Goal: Find contact information: Find contact information

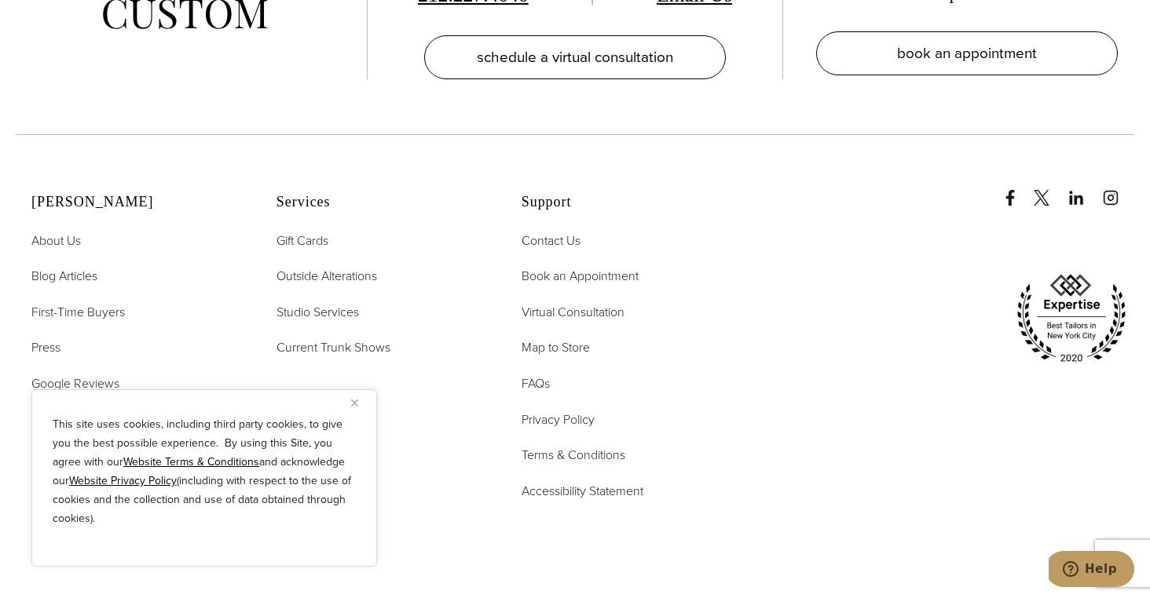
scroll to position [7776, 0]
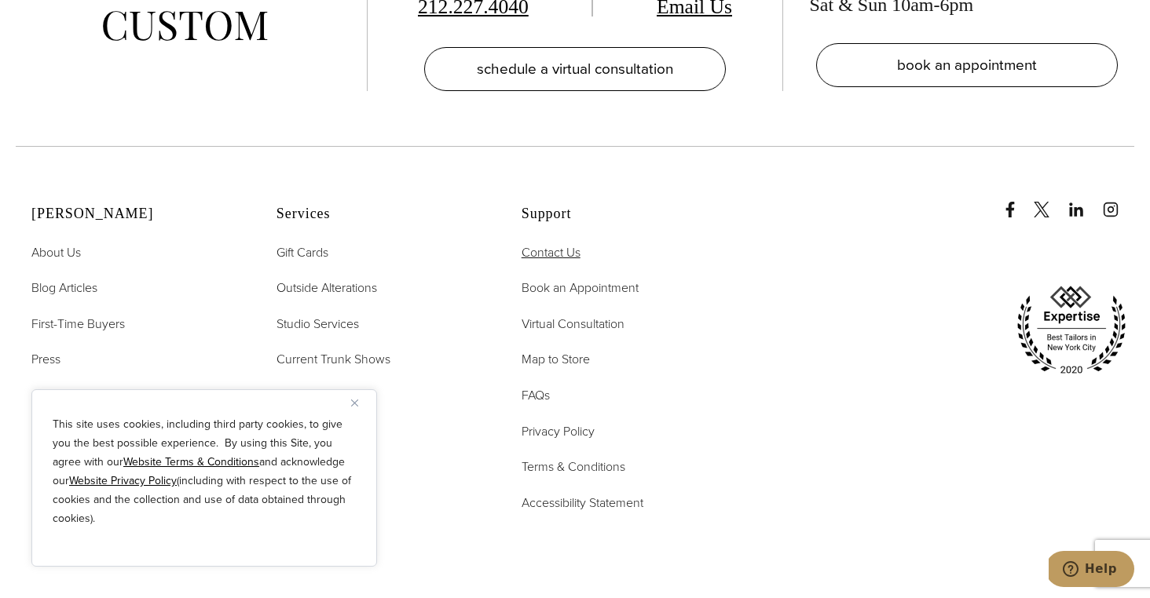
click at [541, 243] on span "Contact Us" at bounding box center [551, 252] width 59 height 18
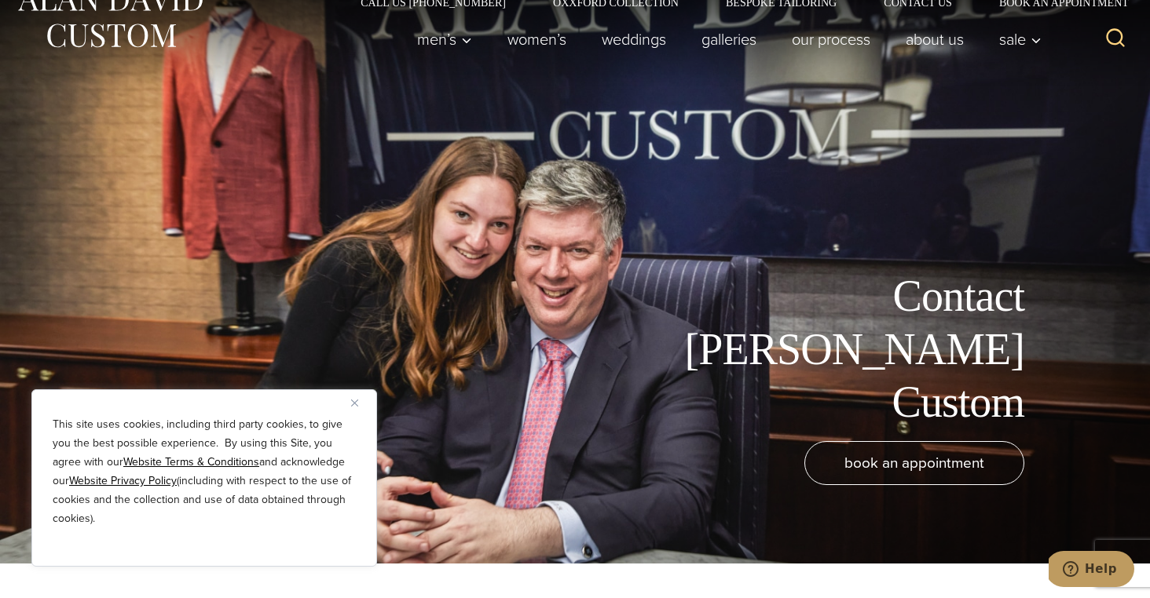
scroll to position [46, 0]
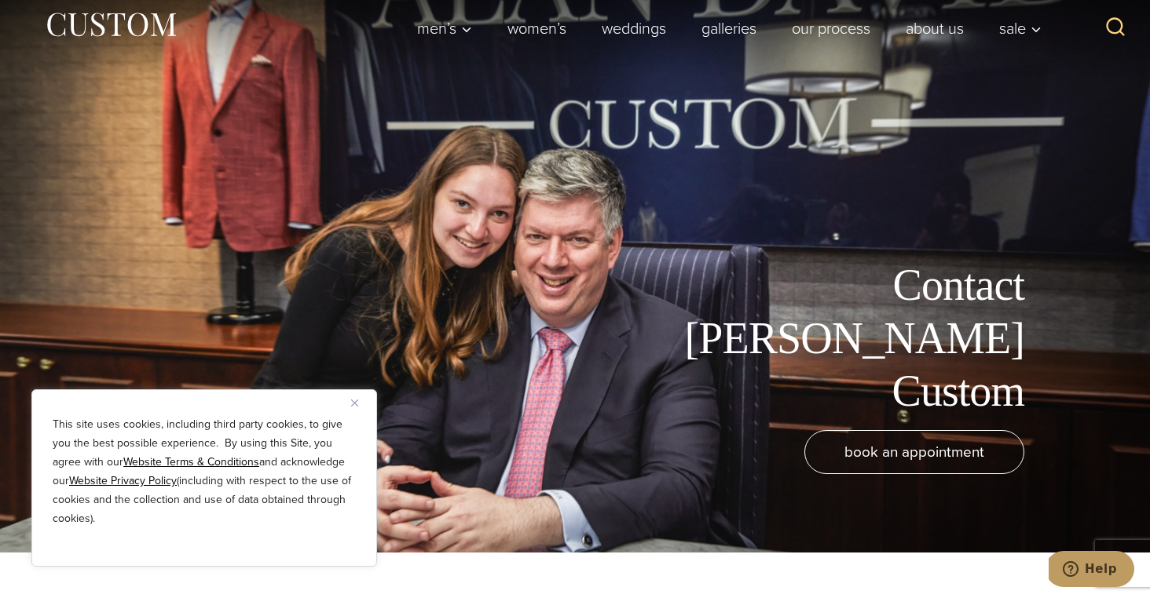
click at [357, 404] on img "Close" at bounding box center [354, 403] width 7 height 7
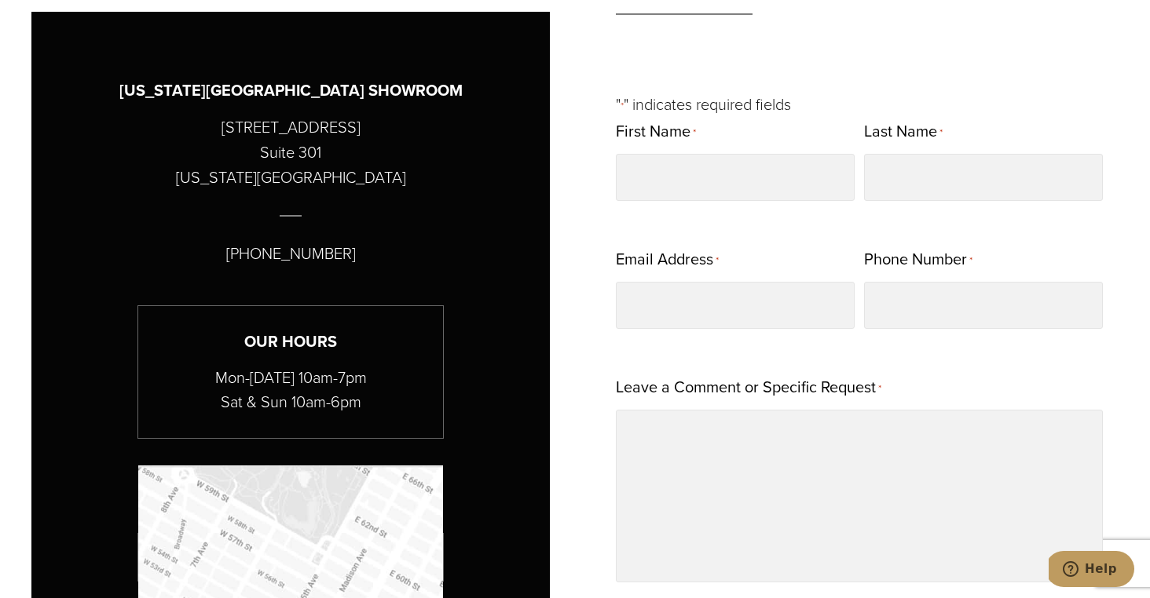
scroll to position [946, 0]
